Goal: Use online tool/utility: Utilize a website feature to perform a specific function

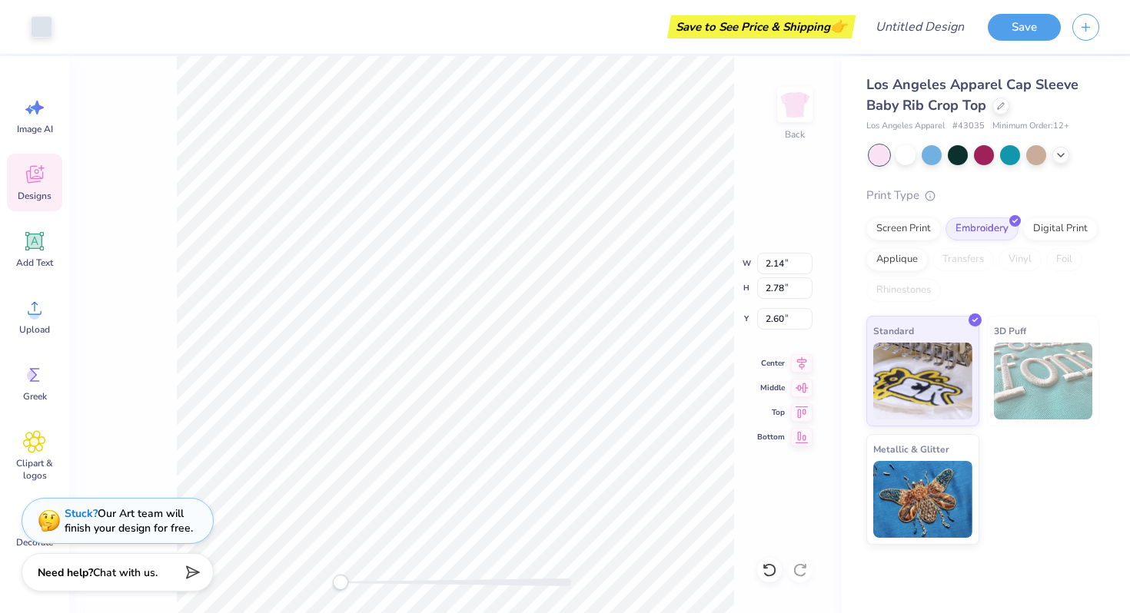
type input "2.53"
type input "3.15"
type input "2.74"
click at [36, 386] on icon at bounding box center [34, 375] width 23 height 23
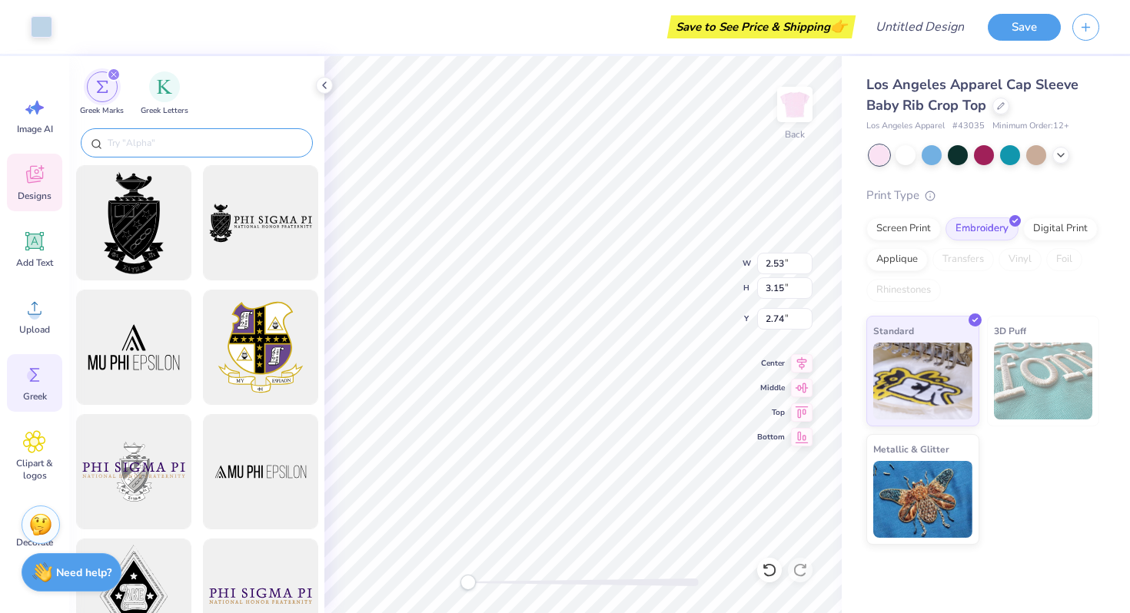
click at [239, 136] on input "text" at bounding box center [204, 142] width 197 height 15
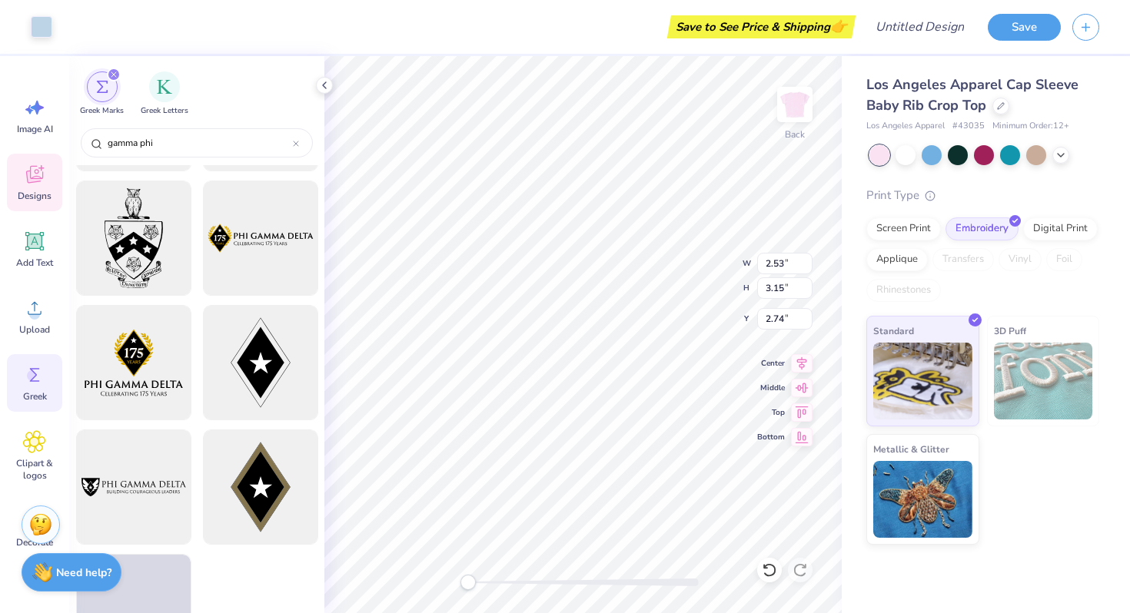
scroll to position [2867, 0]
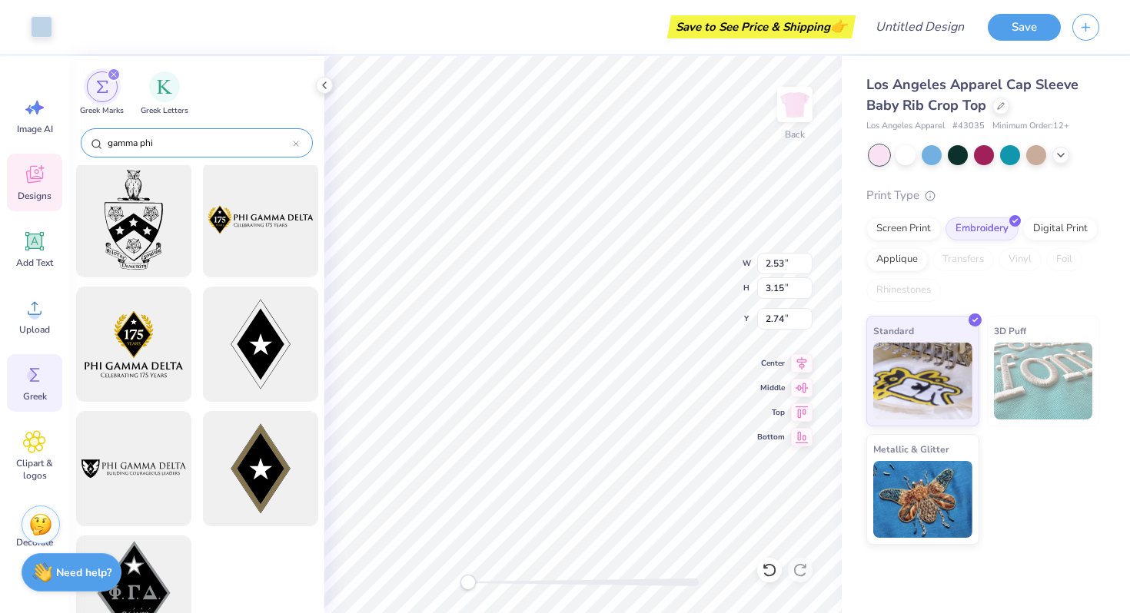
click at [170, 151] on div "gamma phi" at bounding box center [197, 142] width 232 height 29
click at [171, 144] on input "gamma phi" at bounding box center [199, 142] width 187 height 15
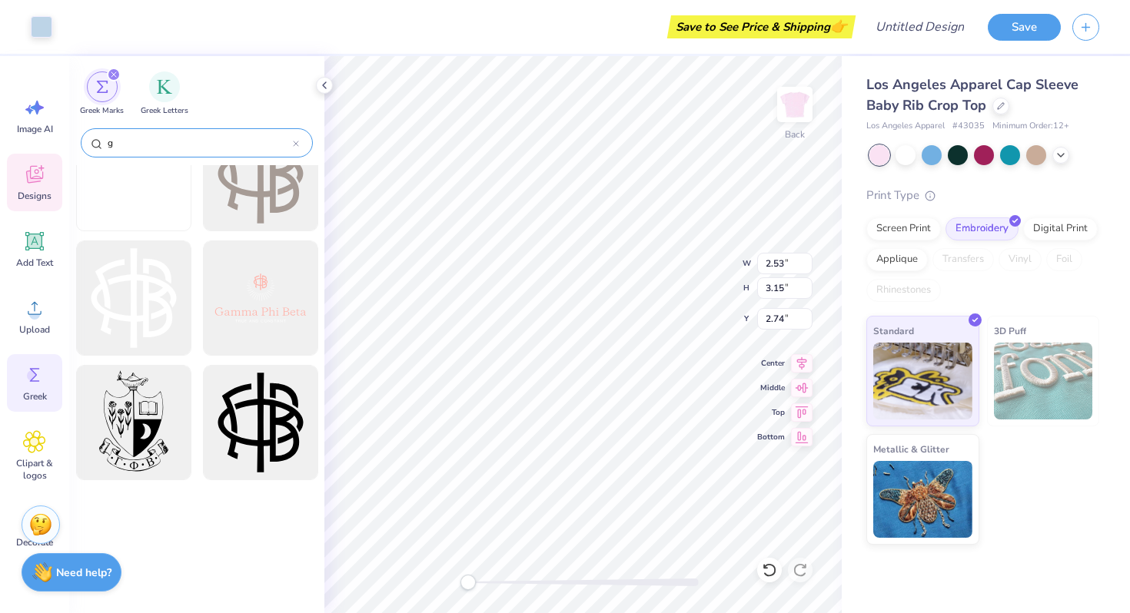
scroll to position [1543, 0]
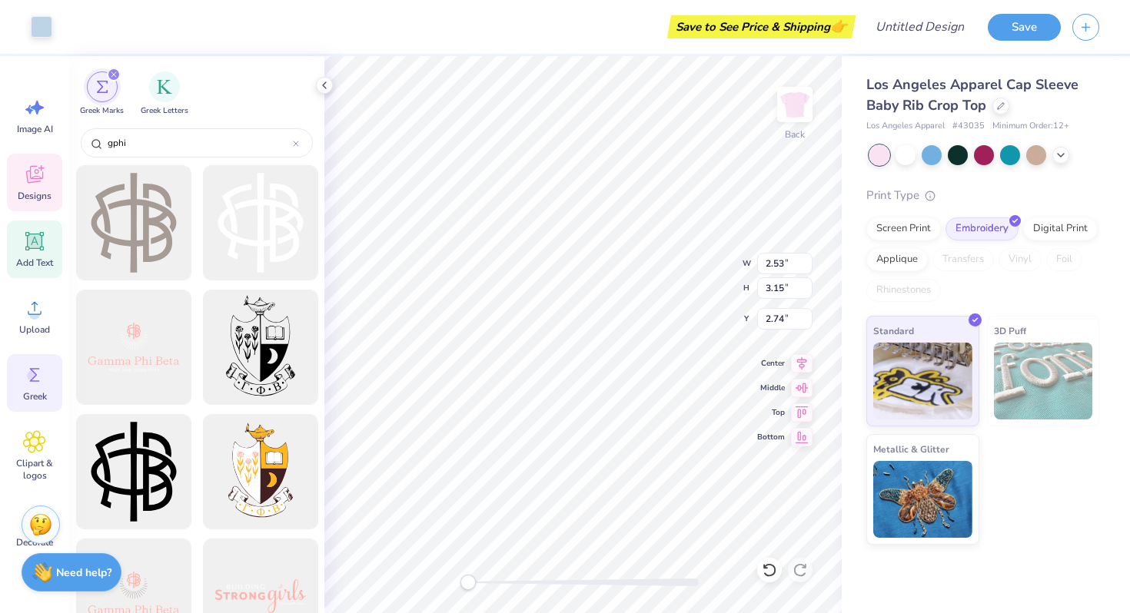
type input "gphi"
click at [54, 242] on div "Add Text" at bounding box center [34, 250] width 55 height 58
type input "4.03"
type input "1.17"
type input "6.17"
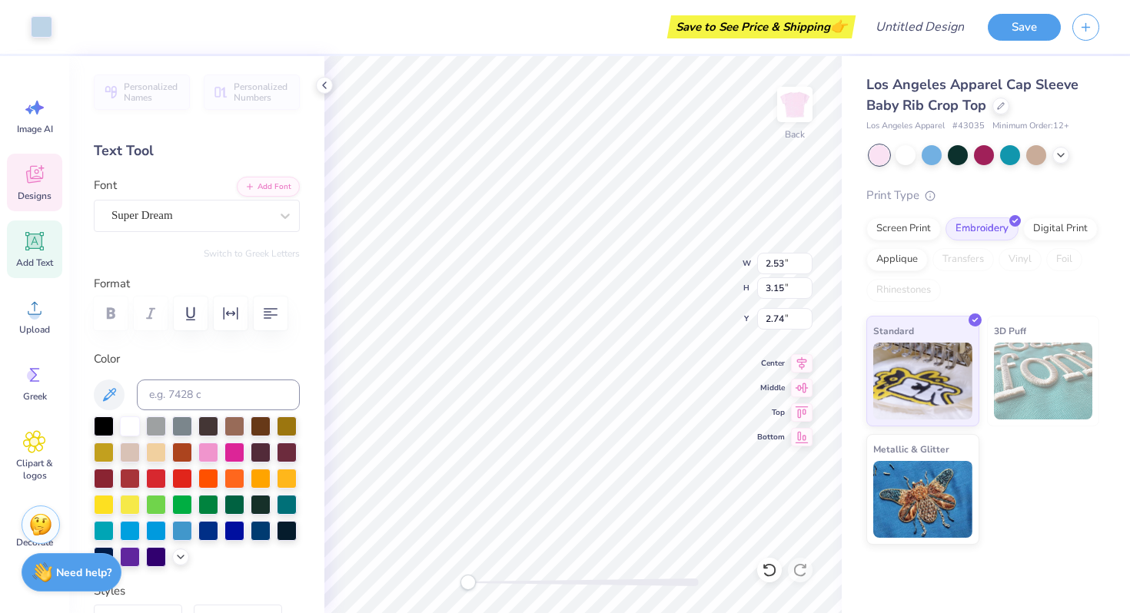
type input "6.85"
type input "3.38"
type input "2.56"
click at [51, 108] on div "Image AI" at bounding box center [34, 116] width 55 height 58
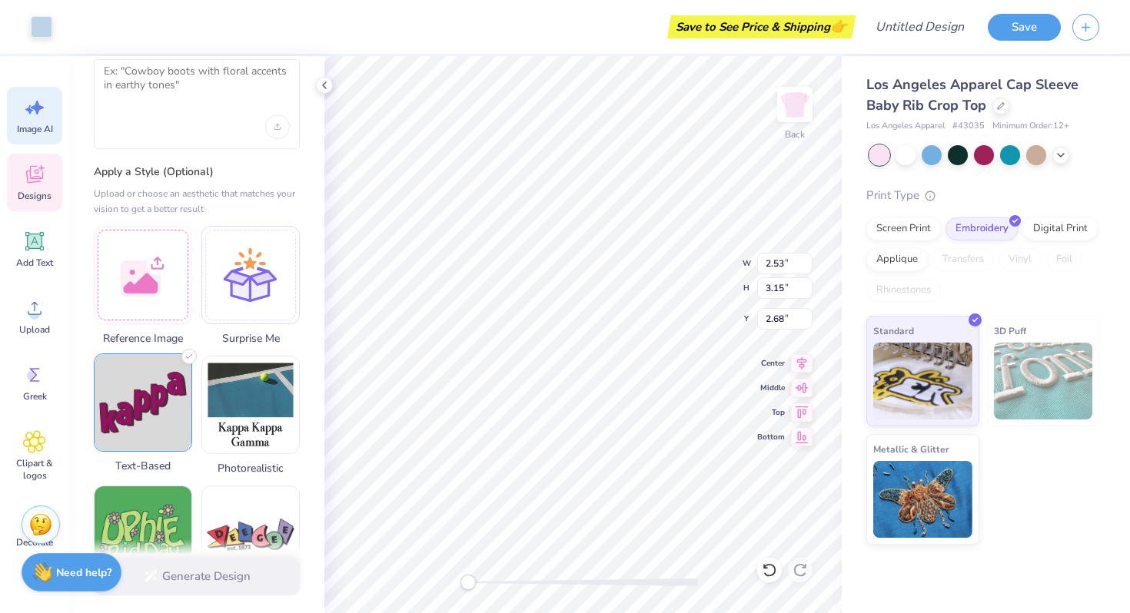
scroll to position [0, 0]
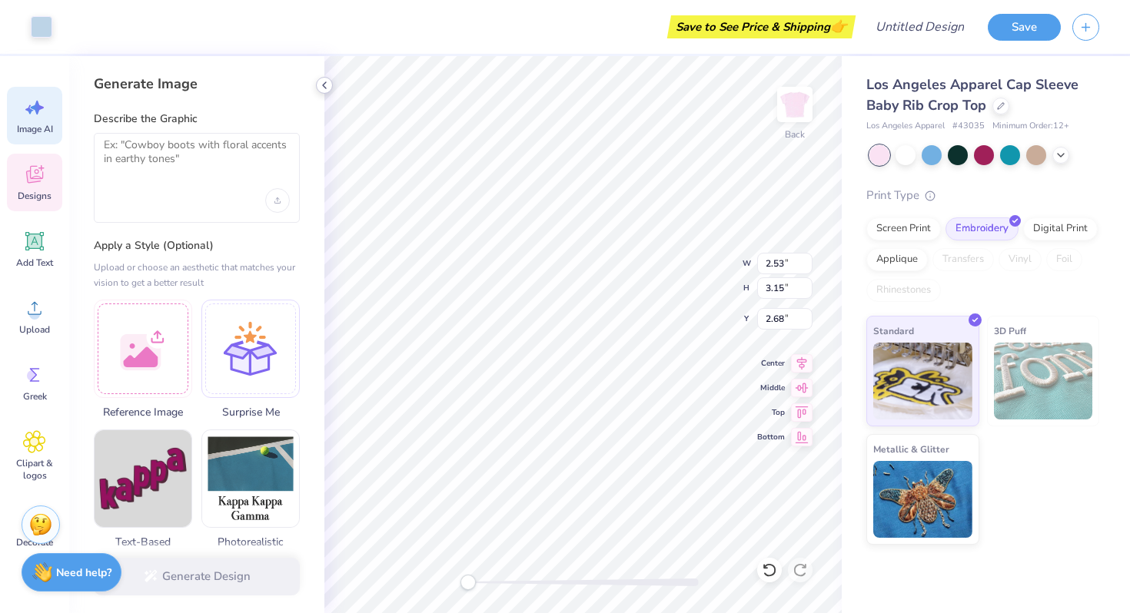
click at [327, 86] on icon at bounding box center [324, 85] width 12 height 12
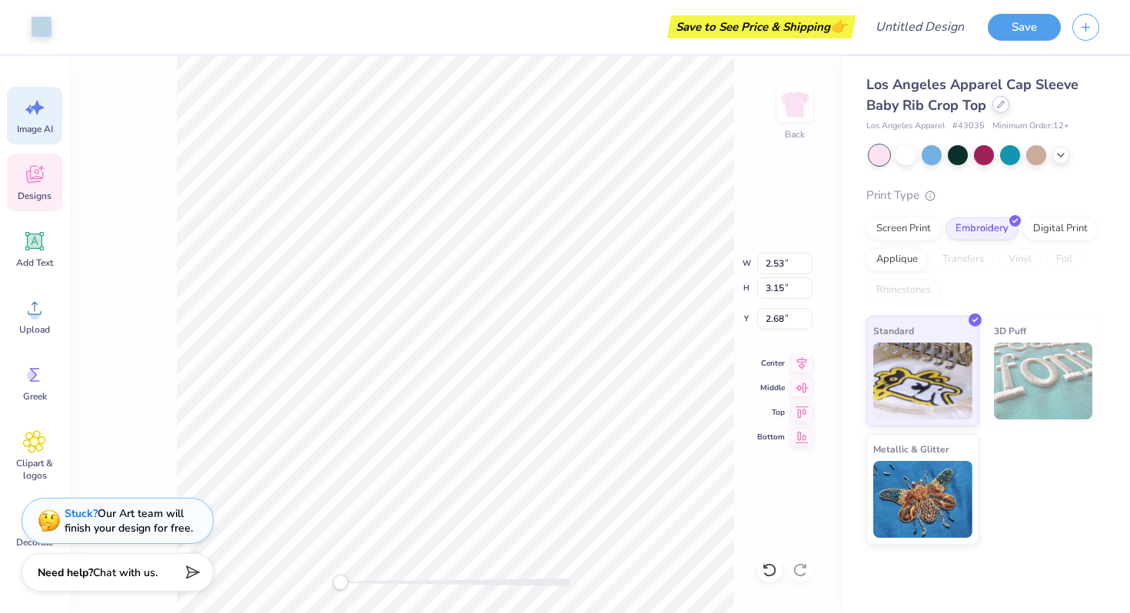
click at [1005, 100] on div at bounding box center [1000, 104] width 17 height 17
